Goal: Task Accomplishment & Management: Use online tool/utility

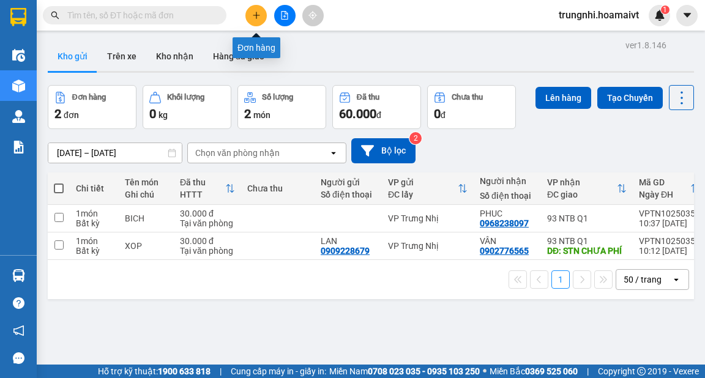
click at [261, 12] on button at bounding box center [255, 15] width 21 height 21
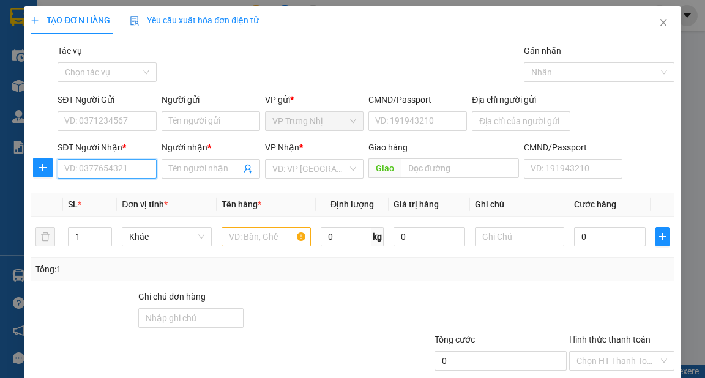
click at [103, 175] on input "SĐT Người Nhận *" at bounding box center [107, 169] width 99 height 20
type input "0937589170"
click at [126, 187] on div "0937589170 - Tý" at bounding box center [105, 193] width 83 height 13
type input "Tý"
type input "0937589170"
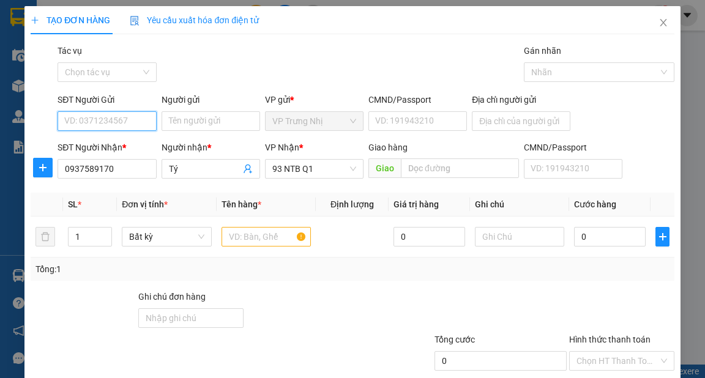
click at [127, 118] on input "SĐT Người Gửi" at bounding box center [107, 121] width 99 height 20
click at [140, 144] on div "0908036299 - cô Hiệp" at bounding box center [106, 145] width 84 height 13
type input "0908036299"
type input "cô Hiệp"
click at [248, 230] on input "text" at bounding box center [267, 237] width 90 height 20
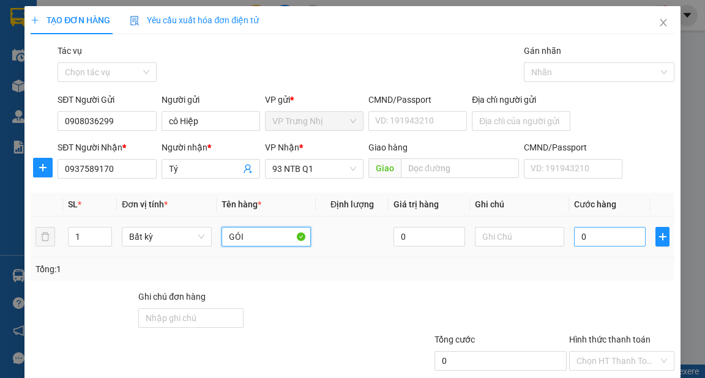
type input "GÓI"
click at [610, 242] on input "0" at bounding box center [610, 237] width 72 height 20
type input "3"
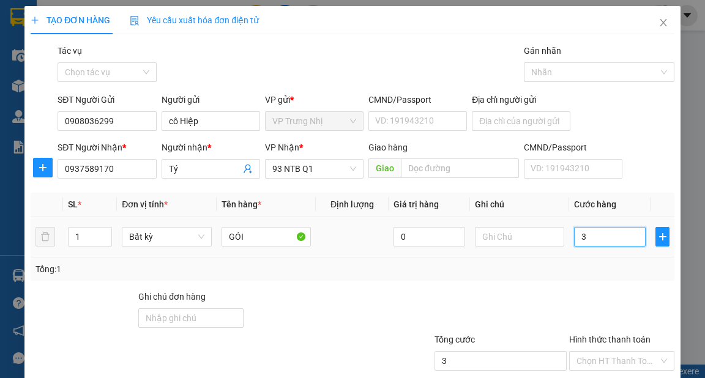
type input "30"
type input "30.000"
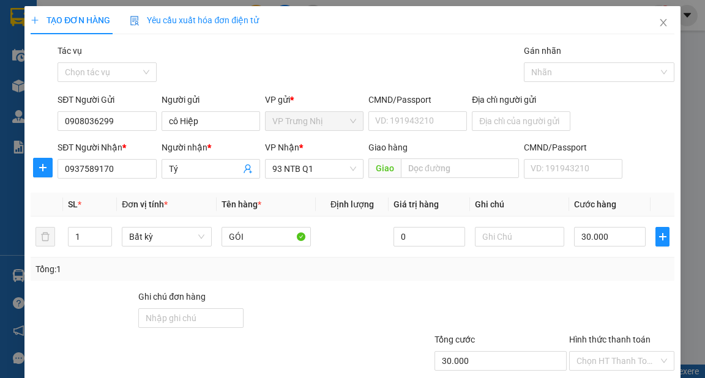
click at [611, 97] on div "SĐT Người Gửi 0908036299 Người gửi cô Hiệp VP gửi * VP Trưng Nhị CMND/Passport…" at bounding box center [365, 114] width 621 height 43
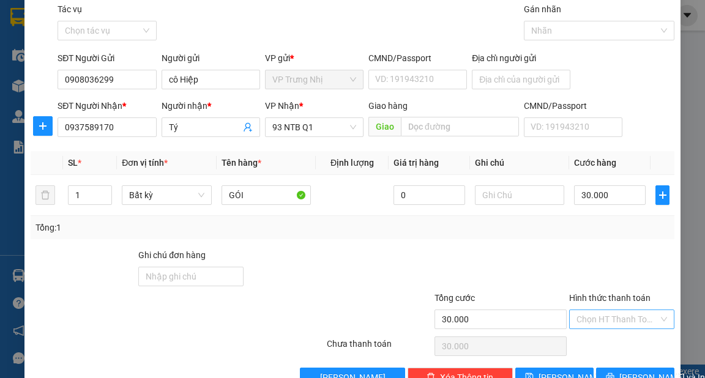
scroll to position [73, 0]
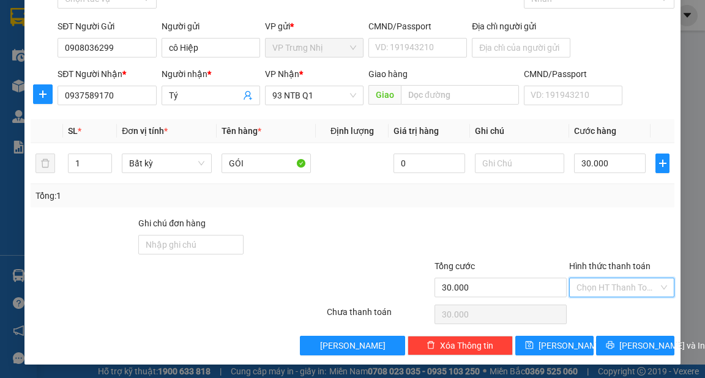
click at [632, 285] on input "Hình thức thanh toán" at bounding box center [618, 287] width 82 height 18
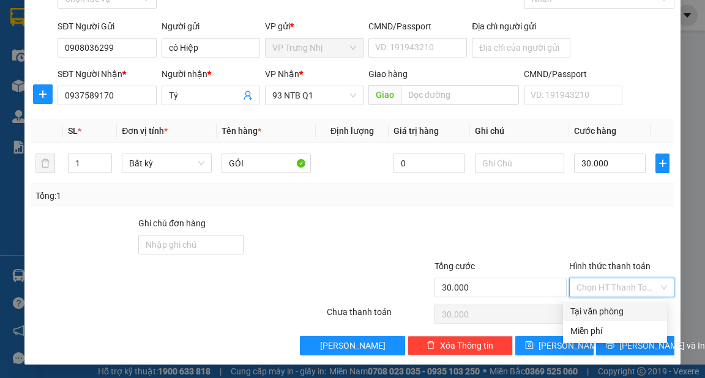
click at [626, 305] on div "Tại văn phòng" at bounding box center [614, 311] width 89 height 13
type input "0"
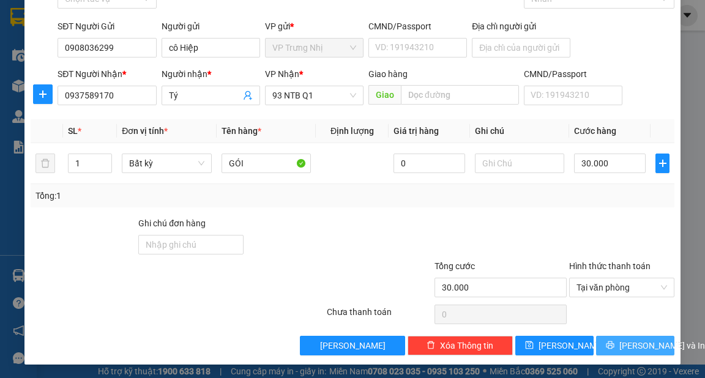
click at [641, 342] on span "[PERSON_NAME] và In" at bounding box center [662, 345] width 86 height 13
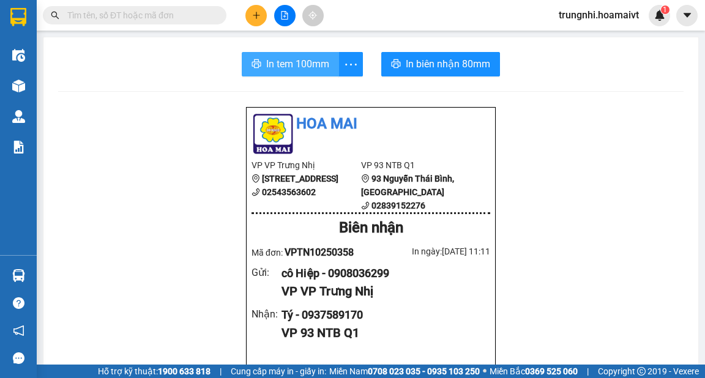
click at [304, 65] on span "In tem 100mm" at bounding box center [297, 63] width 63 height 15
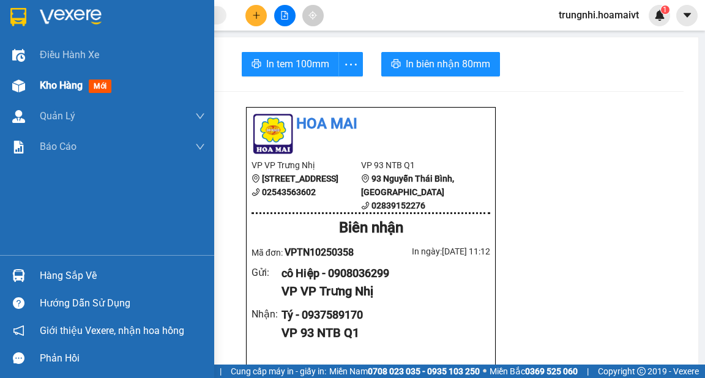
click at [29, 83] on div at bounding box center [18, 85] width 21 height 21
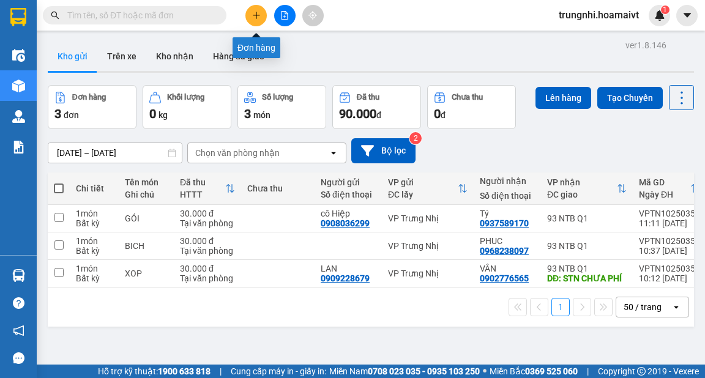
click at [257, 23] on button at bounding box center [255, 15] width 21 height 21
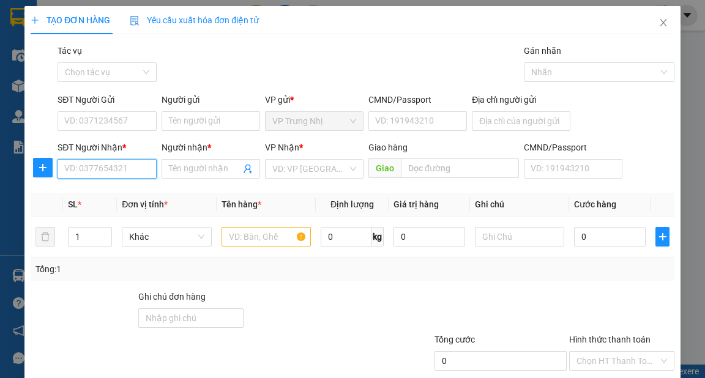
click at [118, 171] on input "SĐT Người Nhận *" at bounding box center [107, 169] width 99 height 20
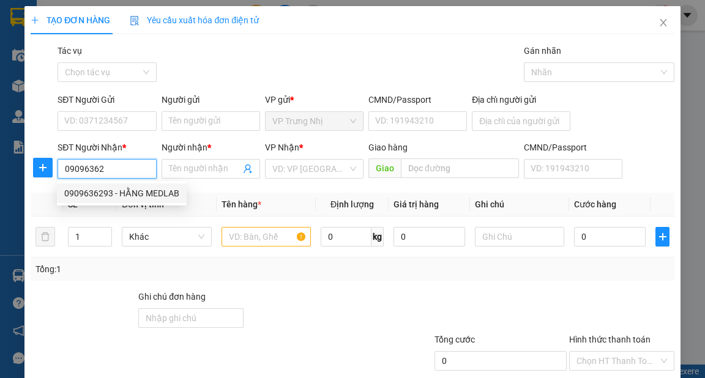
drag, startPoint x: 118, startPoint y: 189, endPoint x: 138, endPoint y: 190, distance: 19.6
click at [118, 190] on div "0909636293 - HẰNG MEDLAB" at bounding box center [121, 193] width 115 height 13
type input "0909636293"
type input "HẰNG MEDLAB"
type input "079082038507"
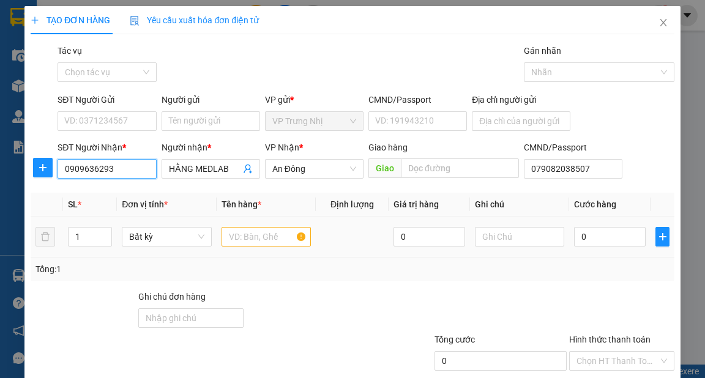
type input "0909636293"
click at [246, 242] on input "text" at bounding box center [267, 237] width 90 height 20
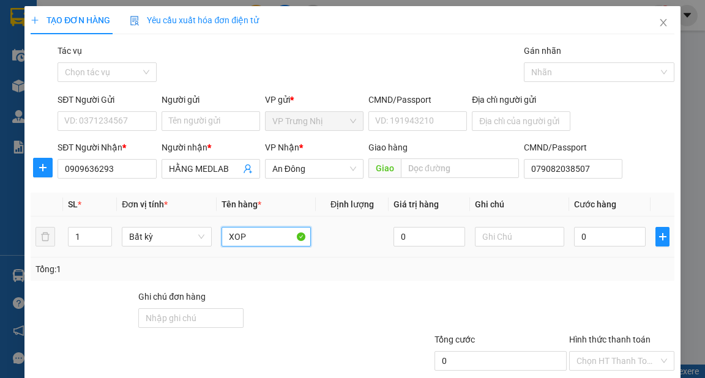
type input "XOP"
type input "3"
type input "30"
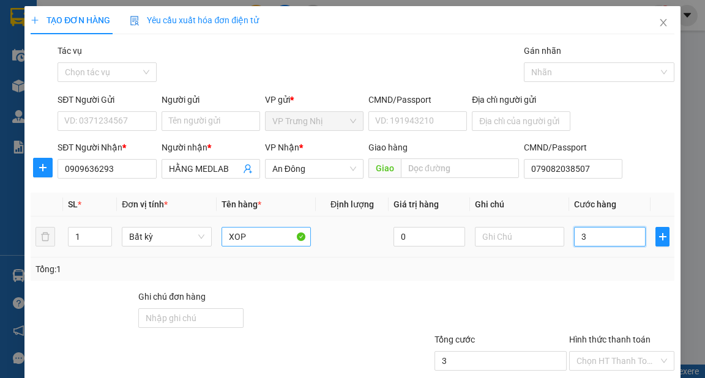
type input "30"
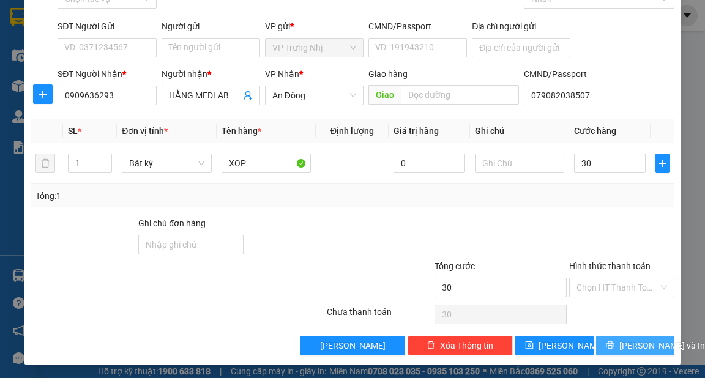
type input "30.000"
click at [621, 349] on span "[PERSON_NAME] và In" at bounding box center [662, 345] width 86 height 13
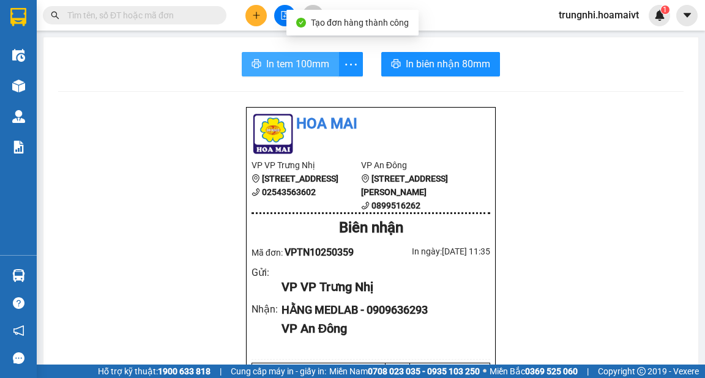
click at [290, 68] on span "In tem 100mm" at bounding box center [297, 63] width 63 height 15
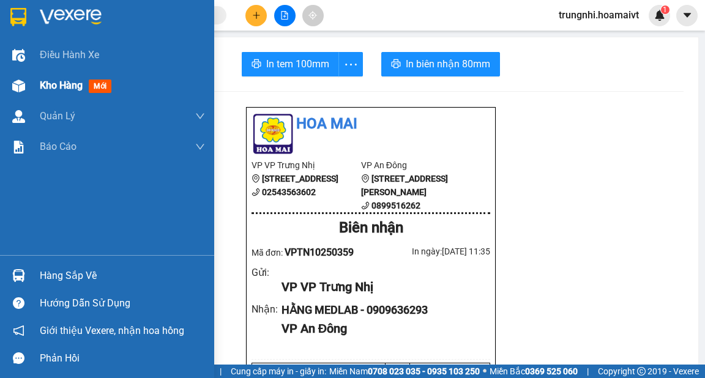
click at [54, 85] on span "Kho hàng" at bounding box center [61, 86] width 43 height 12
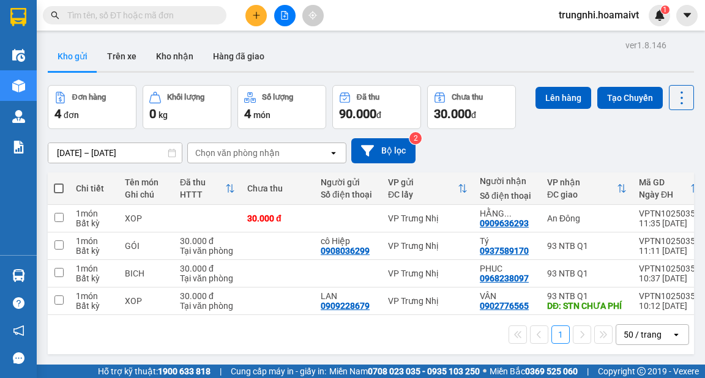
click at [58, 186] on span at bounding box center [59, 189] width 10 height 10
click at [59, 182] on input "checkbox" at bounding box center [59, 182] width 0 height 0
checkbox input "true"
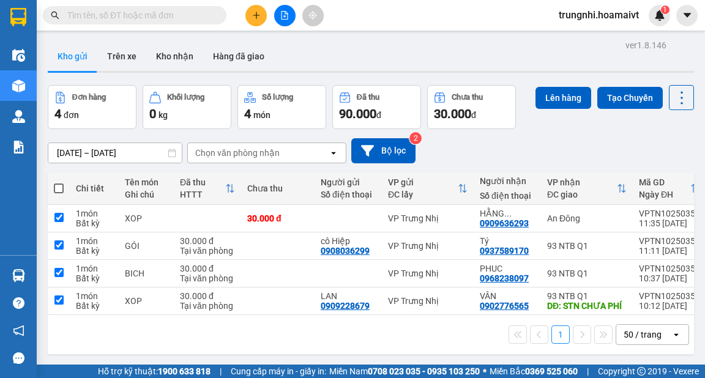
checkbox input "true"
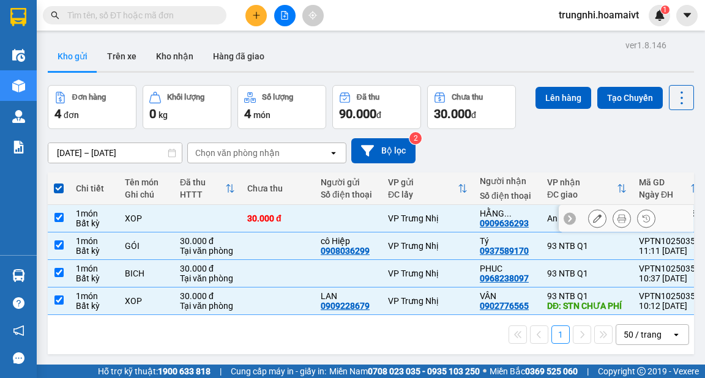
click at [58, 212] on td at bounding box center [59, 219] width 22 height 28
checkbox input "false"
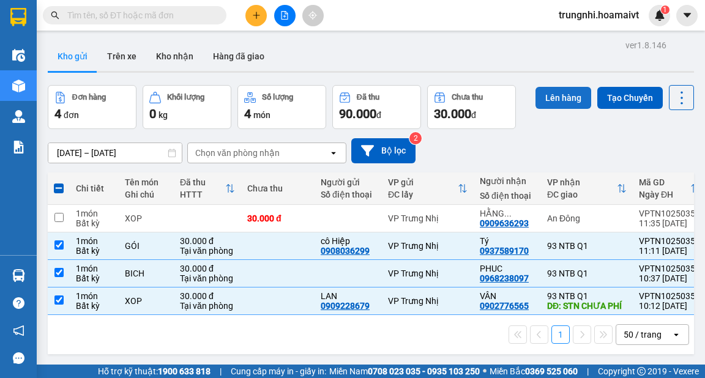
click at [561, 100] on button "Lên hàng" at bounding box center [564, 98] width 56 height 22
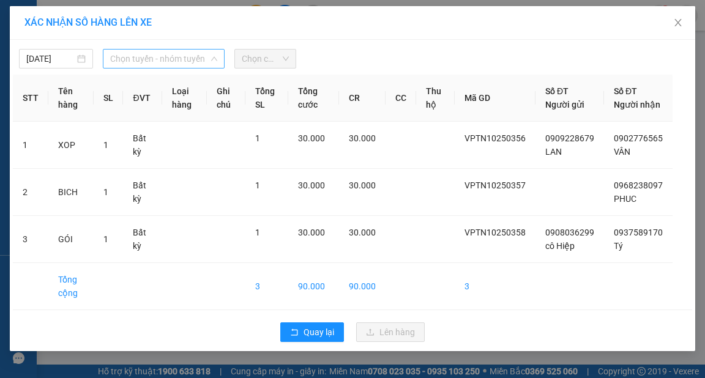
click at [157, 55] on span "Chọn tuyến - nhóm tuyến" at bounding box center [163, 59] width 107 height 18
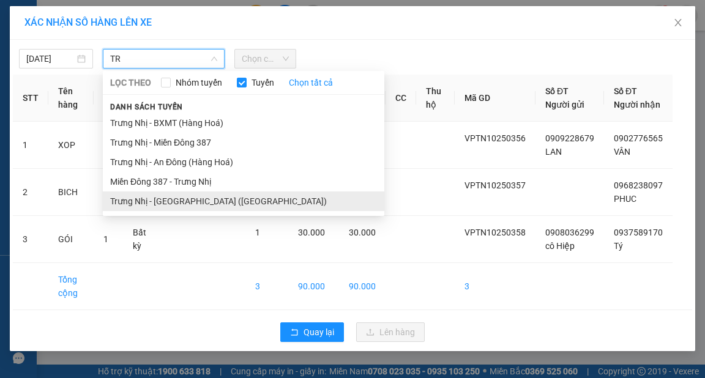
type input "TR"
click at [178, 204] on li "Trưng Nhị - [GEOGRAPHIC_DATA] ([GEOGRAPHIC_DATA])" at bounding box center [244, 202] width 282 height 20
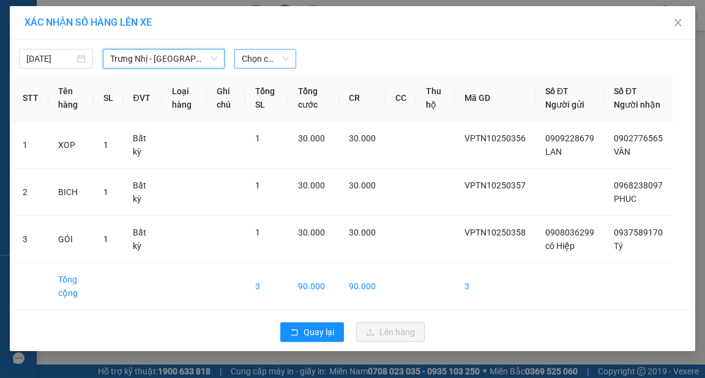
click at [247, 62] on span "Chọn chuyến" at bounding box center [265, 59] width 47 height 18
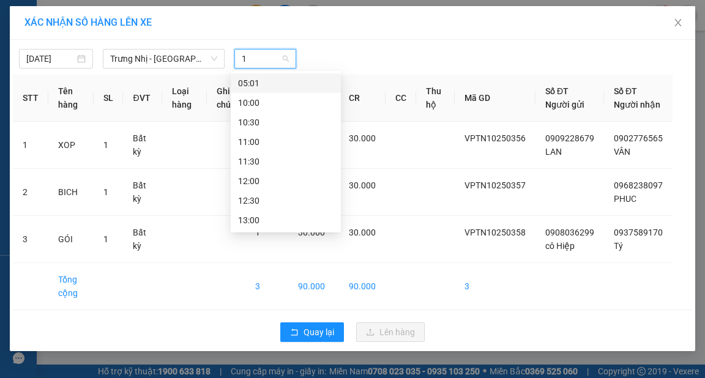
type input "12"
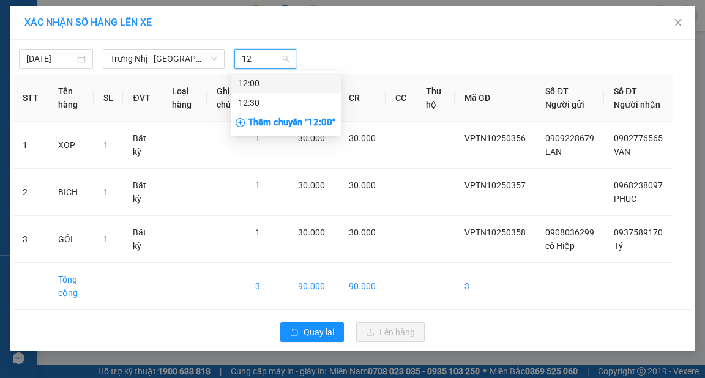
click at [258, 83] on div "12:00" at bounding box center [285, 83] width 95 height 13
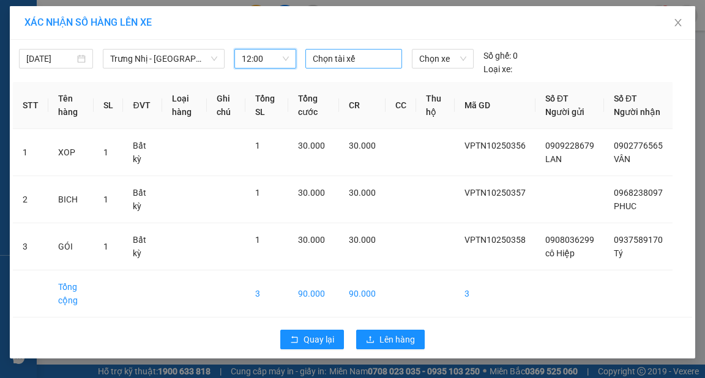
click at [360, 61] on div at bounding box center [353, 58] width 91 height 15
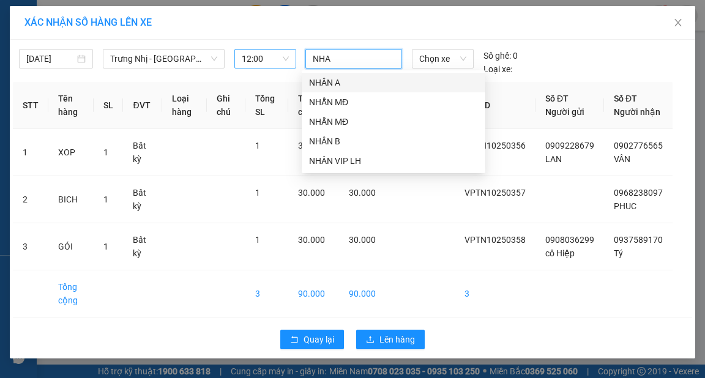
type input "NHAN"
click at [317, 78] on div "NHÂN A" at bounding box center [393, 82] width 169 height 13
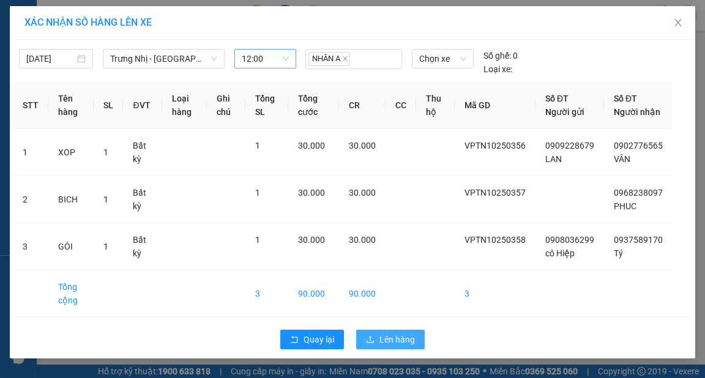
click at [397, 346] on span "Lên hàng" at bounding box center [396, 339] width 35 height 13
